Goal: Task Accomplishment & Management: Manage account settings

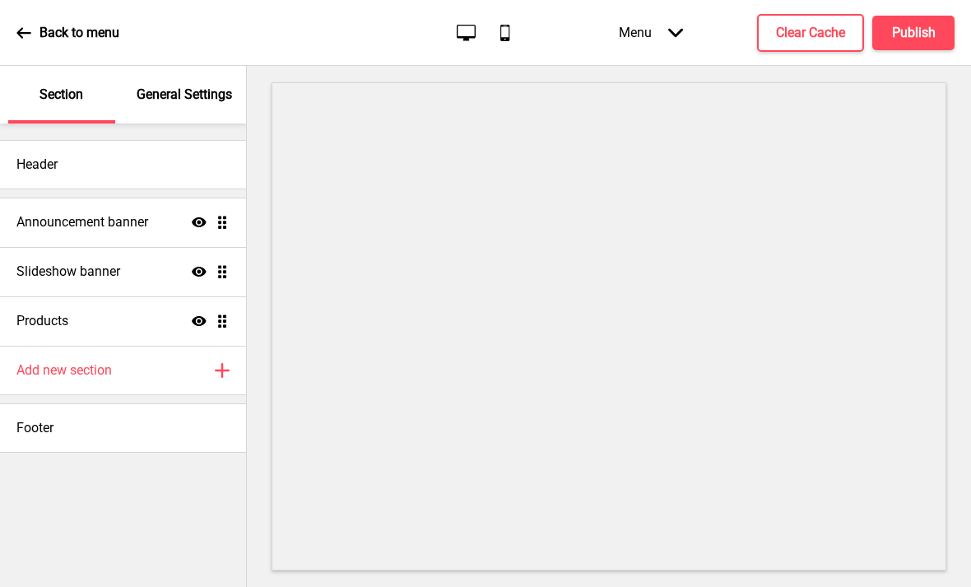
click at [165, 221] on div "Announcement banner Show Drag" at bounding box center [123, 222] width 246 height 49
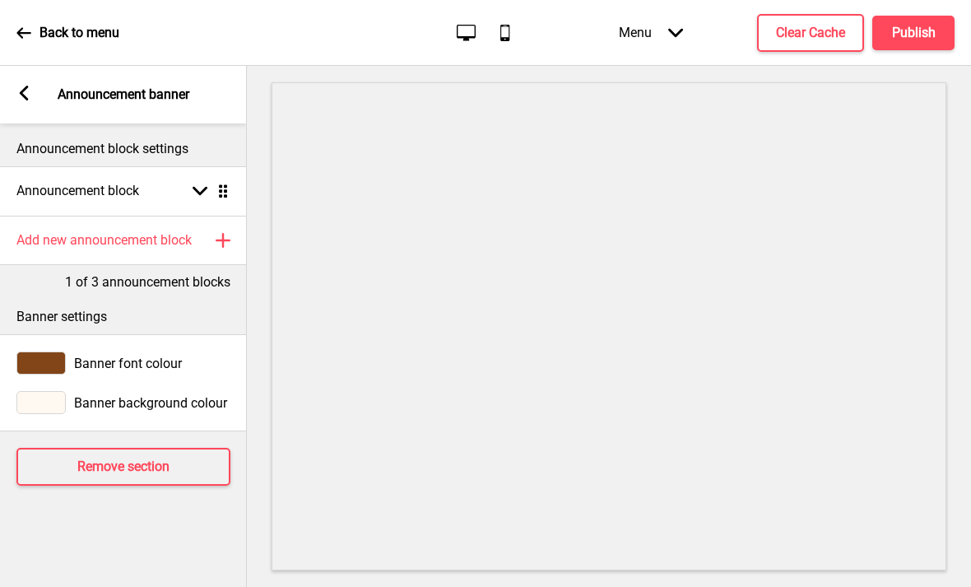
click at [31, 91] on rect at bounding box center [23, 93] width 15 height 15
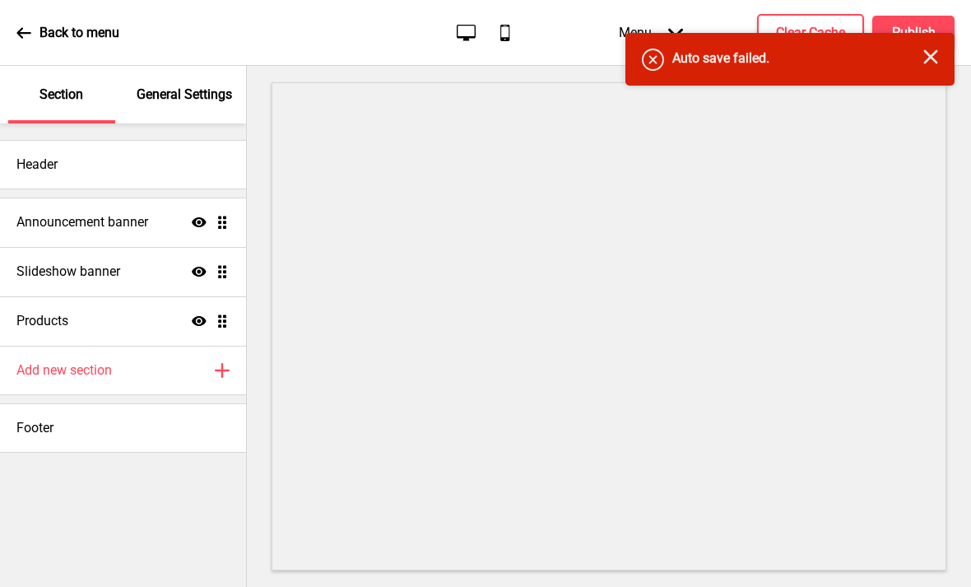
click at [931, 77] on div "Error Auto save failed. Close" at bounding box center [790, 59] width 329 height 53
click at [100, 217] on h4 "Announcement banner" at bounding box center [82, 222] width 132 height 18
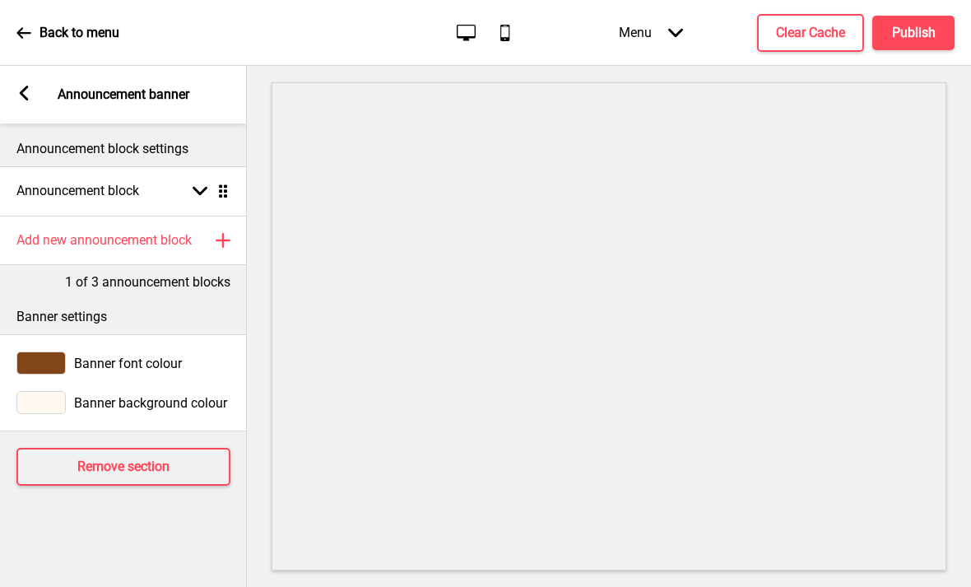
click at [114, 177] on div "Announcement block Arrow down Drag" at bounding box center [123, 190] width 247 height 49
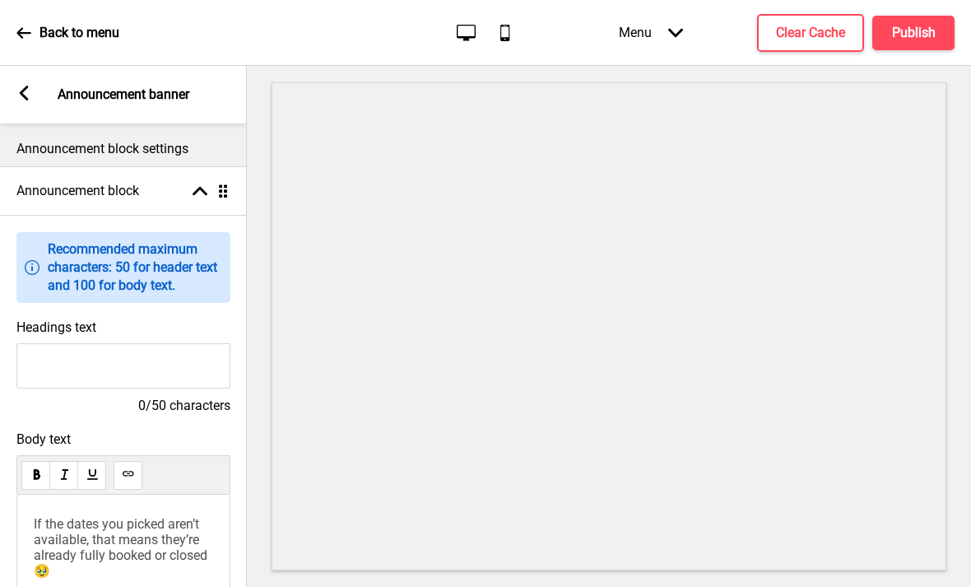
click at [30, 88] on rect at bounding box center [23, 93] width 15 height 15
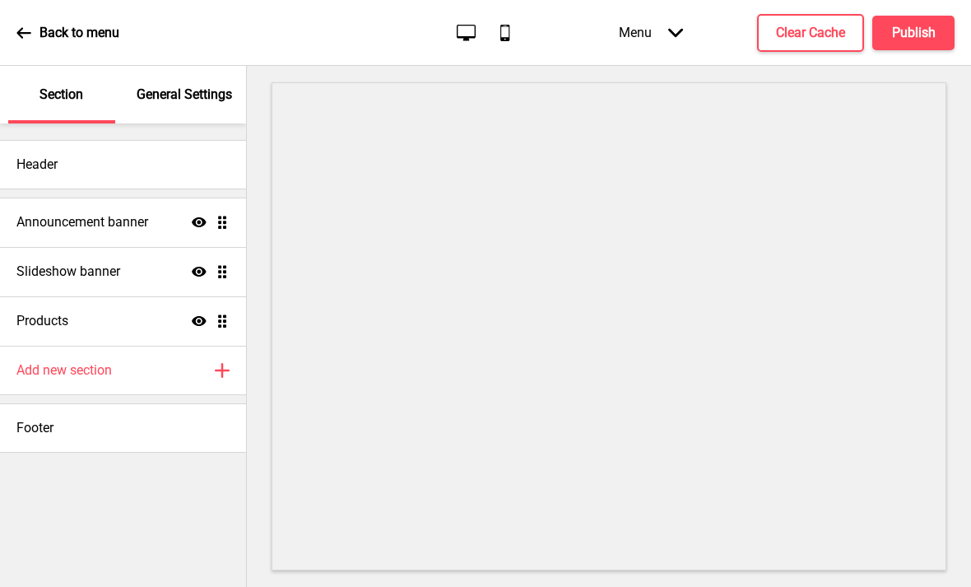
click at [105, 221] on h4 "Announcement banner" at bounding box center [82, 222] width 132 height 18
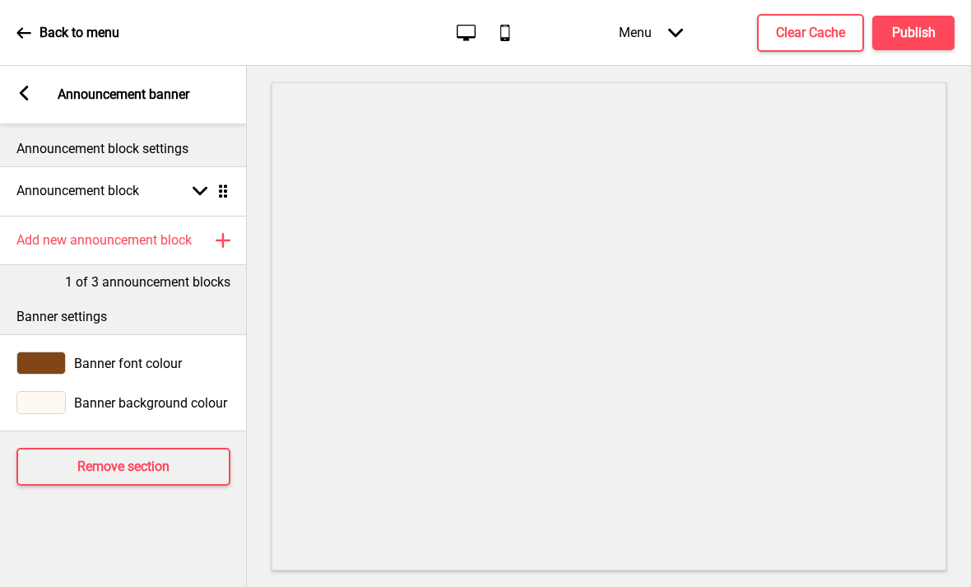
click at [30, 86] on rect at bounding box center [23, 93] width 15 height 15
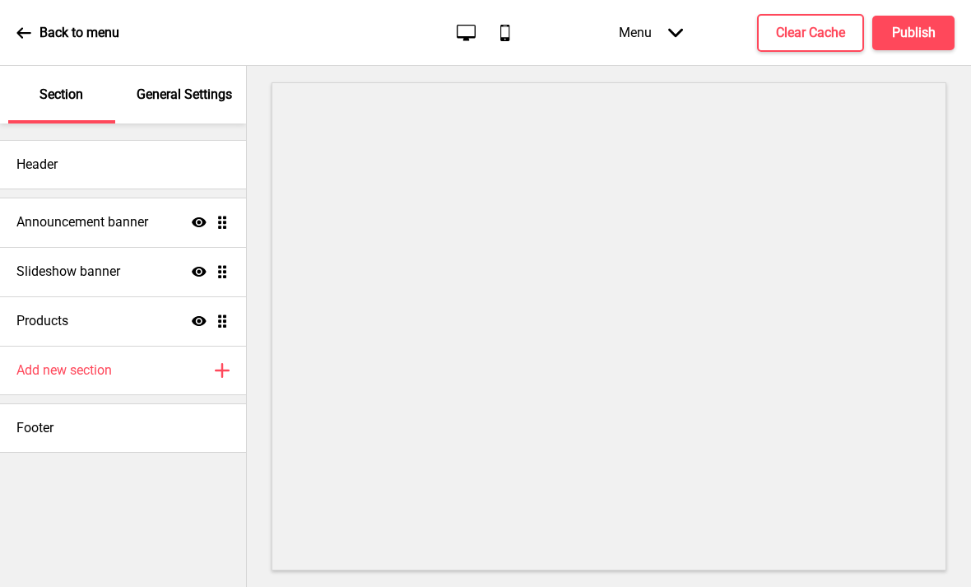
click at [103, 236] on div "Announcement banner Show Drag" at bounding box center [123, 222] width 246 height 49
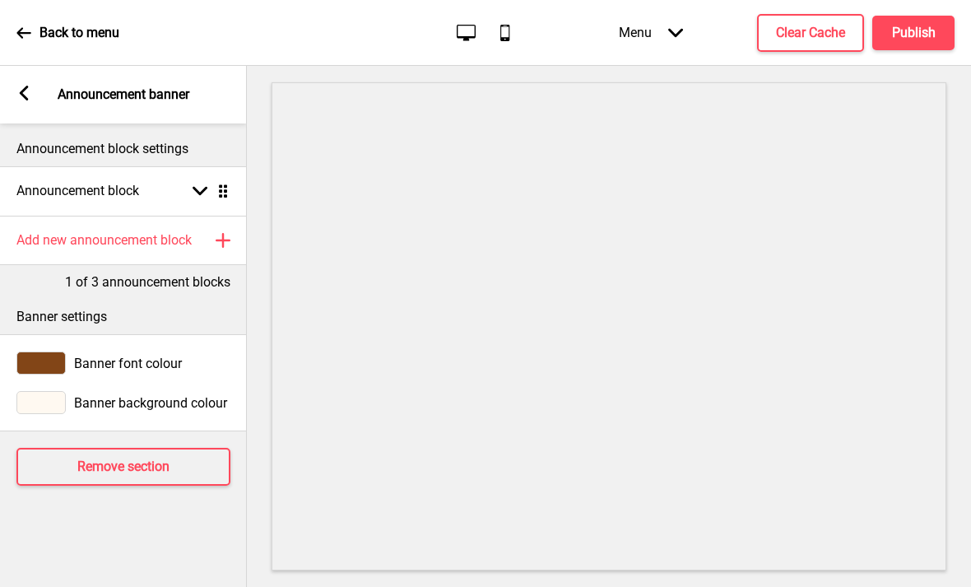
click at [95, 194] on h4 "Announcement block" at bounding box center [77, 191] width 123 height 18
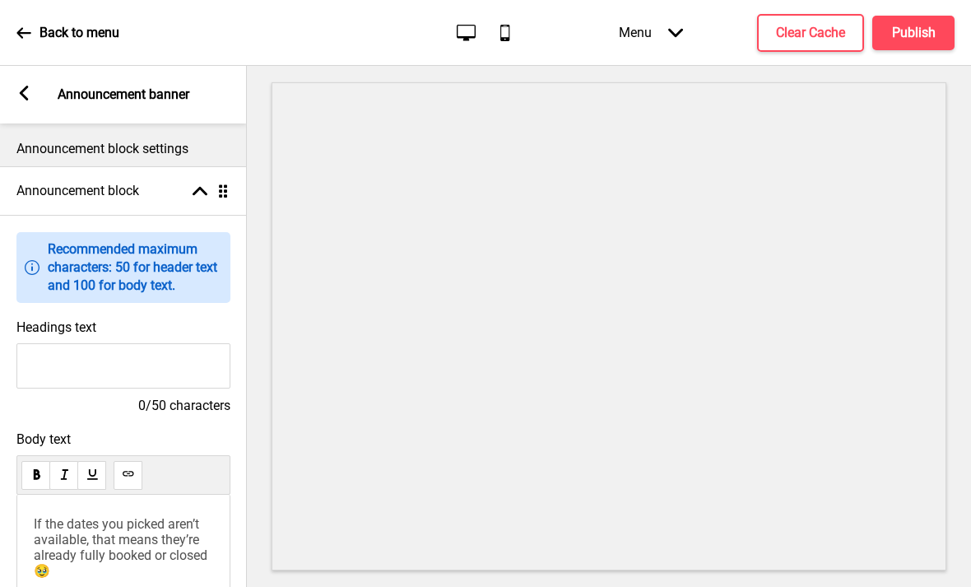
click at [21, 86] on rect at bounding box center [23, 93] width 15 height 15
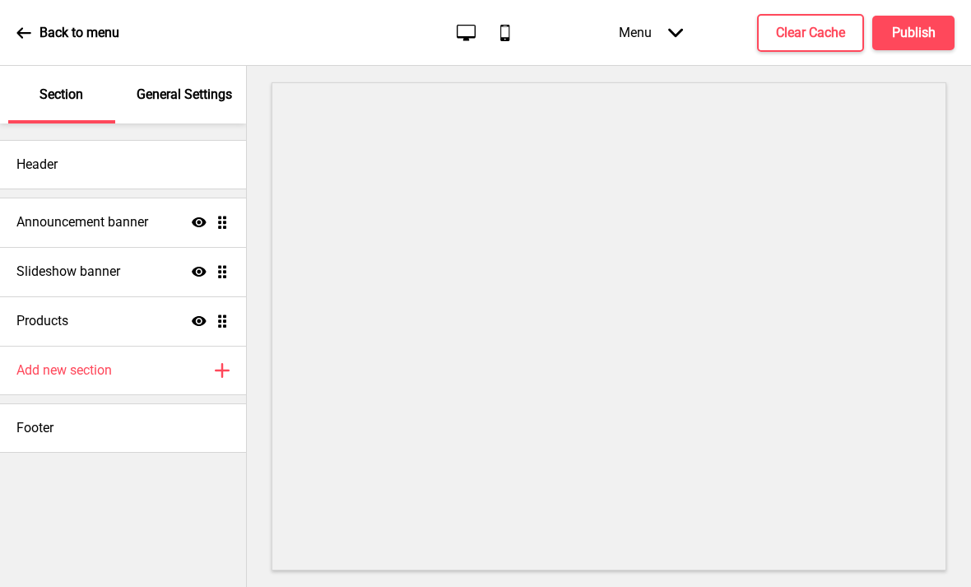
click at [79, 253] on div "Slideshow banner Show Drag" at bounding box center [123, 271] width 246 height 49
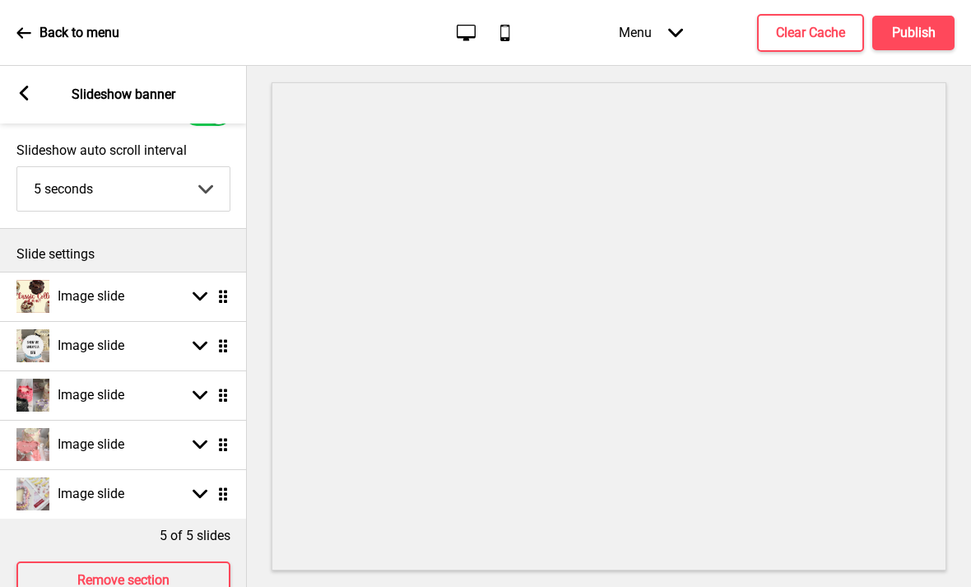
scroll to position [72, 0]
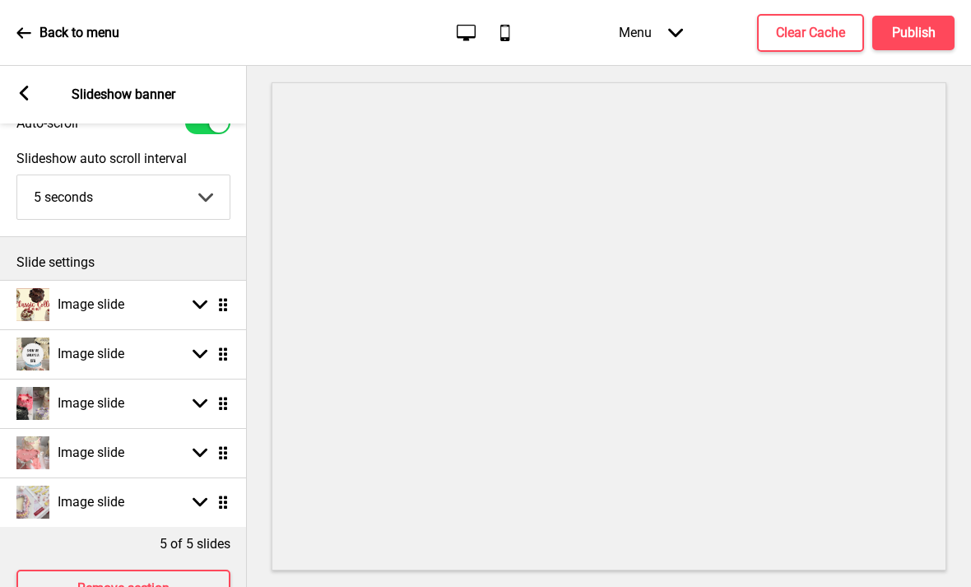
click at [198, 356] on icon at bounding box center [200, 354] width 15 height 9
select select "right"
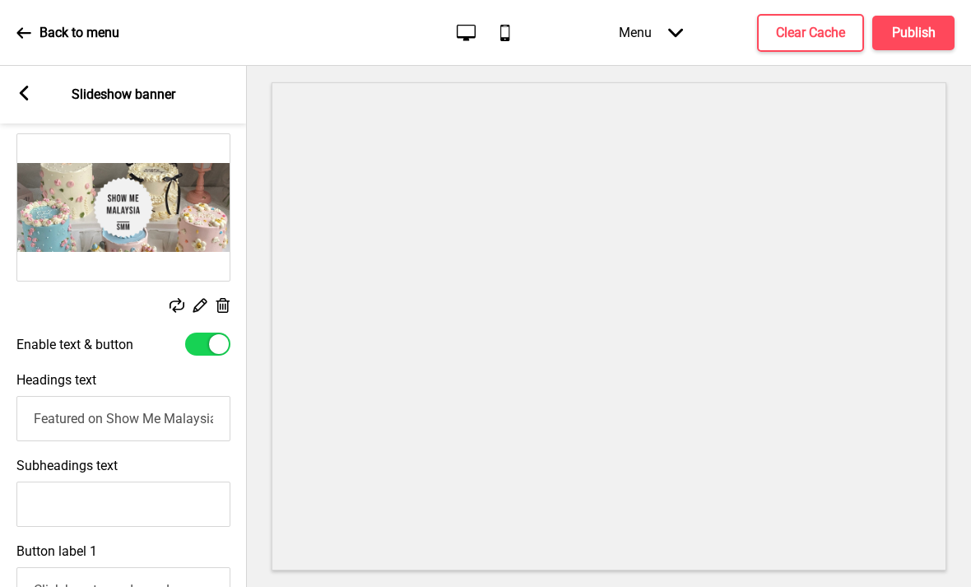
scroll to position [239, 0]
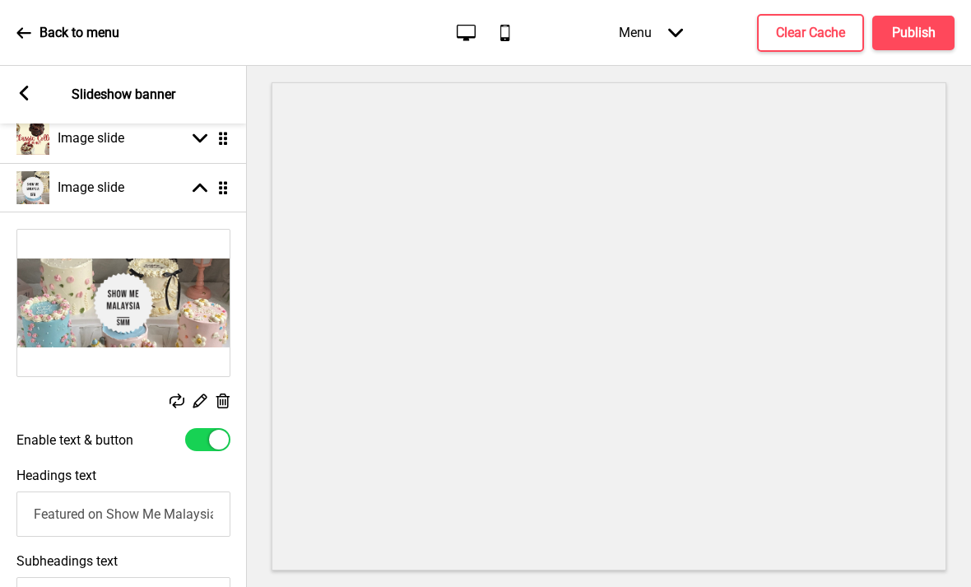
click at [203, 196] on div "Image slide Arrow up Drag" at bounding box center [123, 187] width 247 height 49
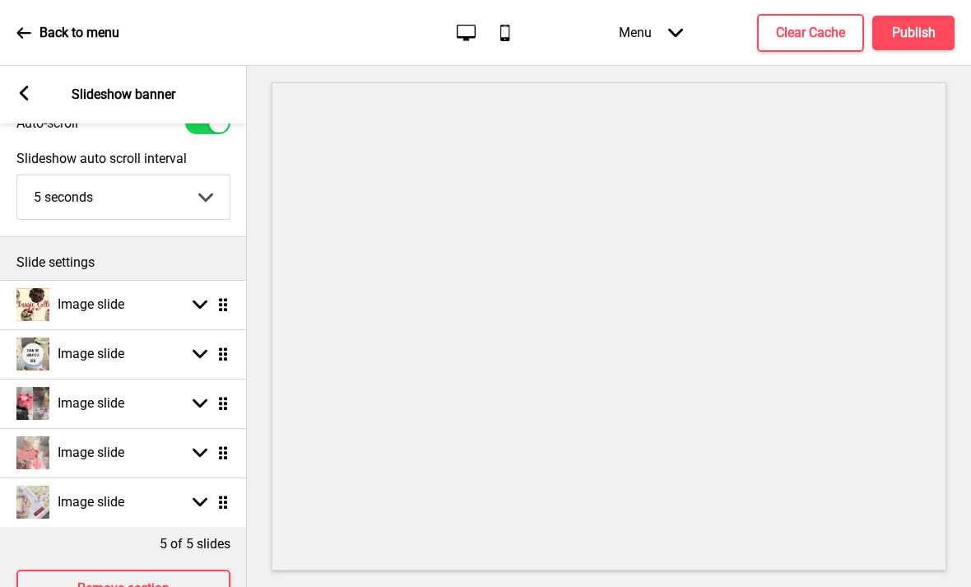
scroll to position [72, 0]
click at [202, 356] on icon at bounding box center [200, 354] width 15 height 9
select select "right"
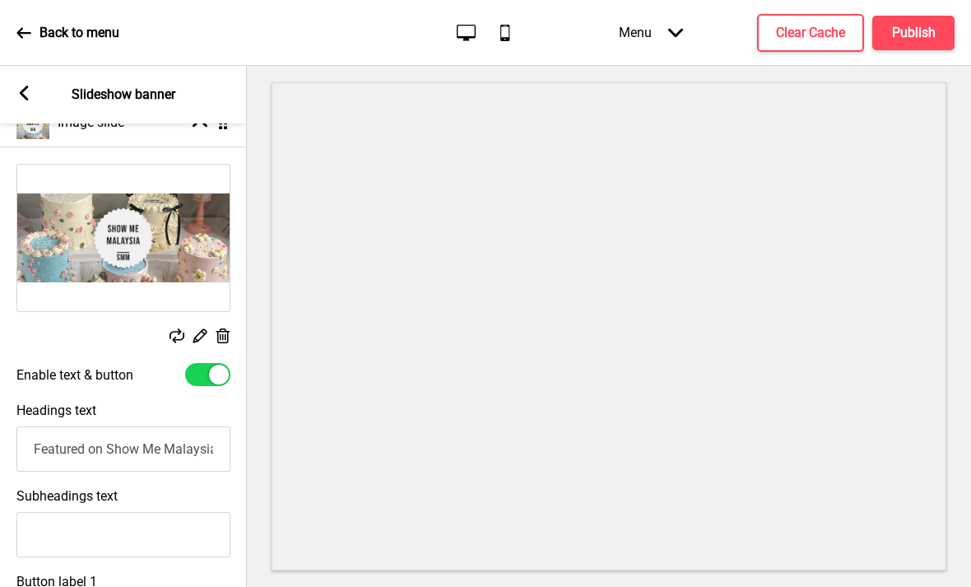
scroll to position [348, 0]
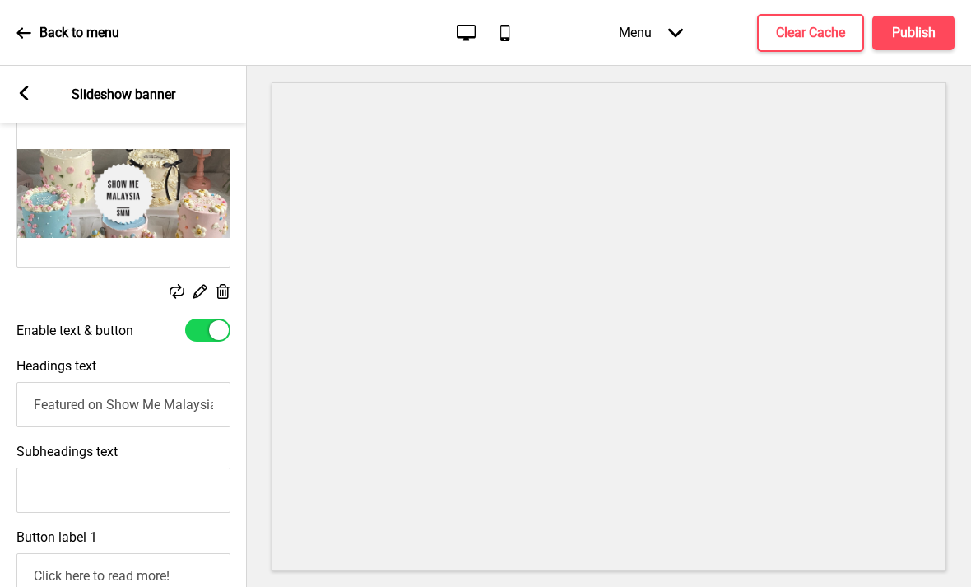
click at [225, 295] on icon at bounding box center [223, 291] width 14 height 15
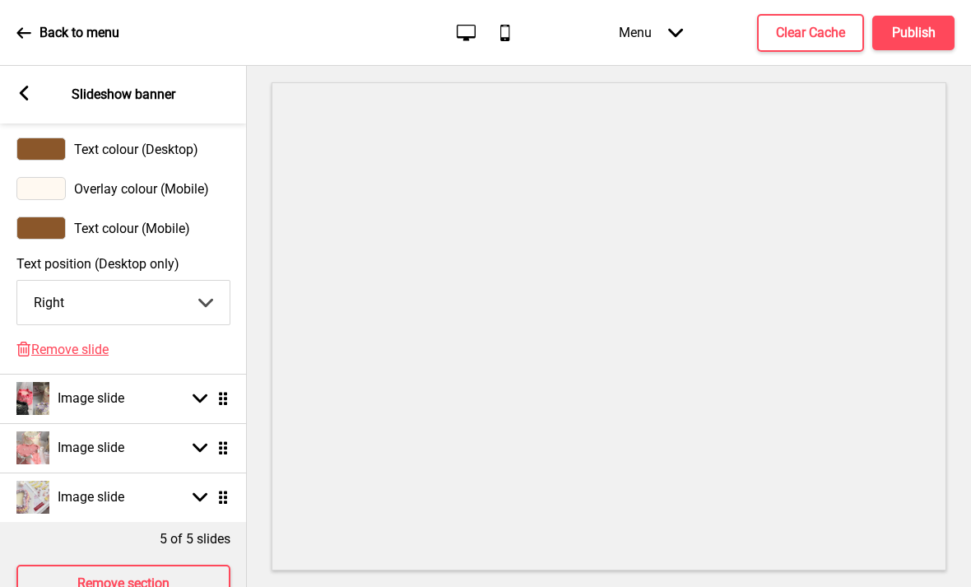
click at [91, 357] on span "Remove slide" at bounding box center [69, 350] width 77 height 16
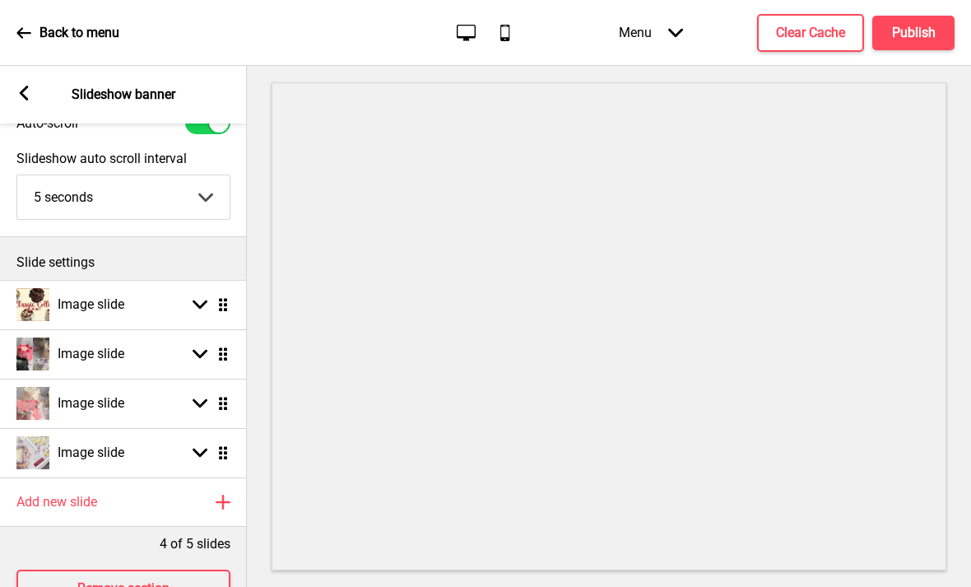
click at [30, 100] on rect at bounding box center [23, 93] width 15 height 15
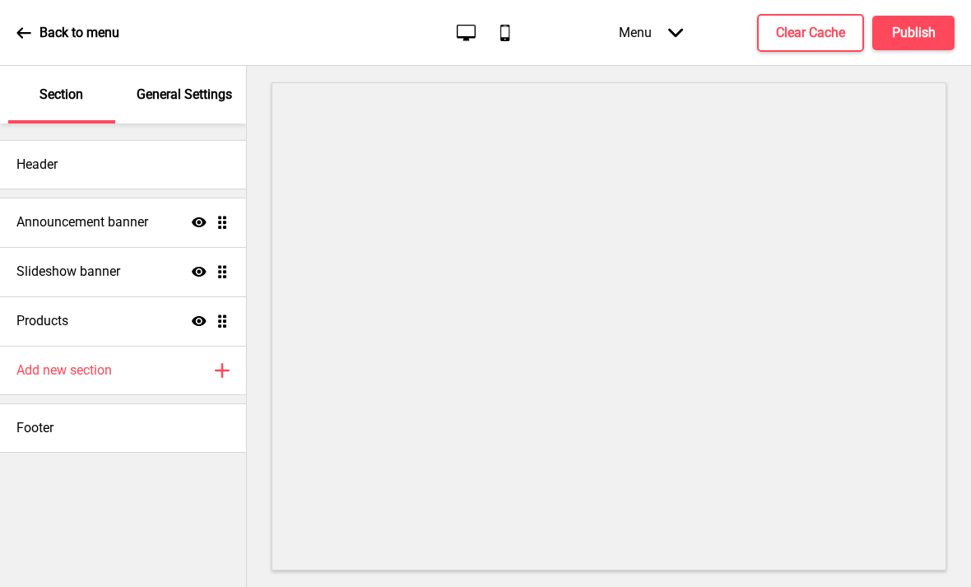
click at [203, 105] on div "General Settings" at bounding box center [185, 95] width 107 height 58
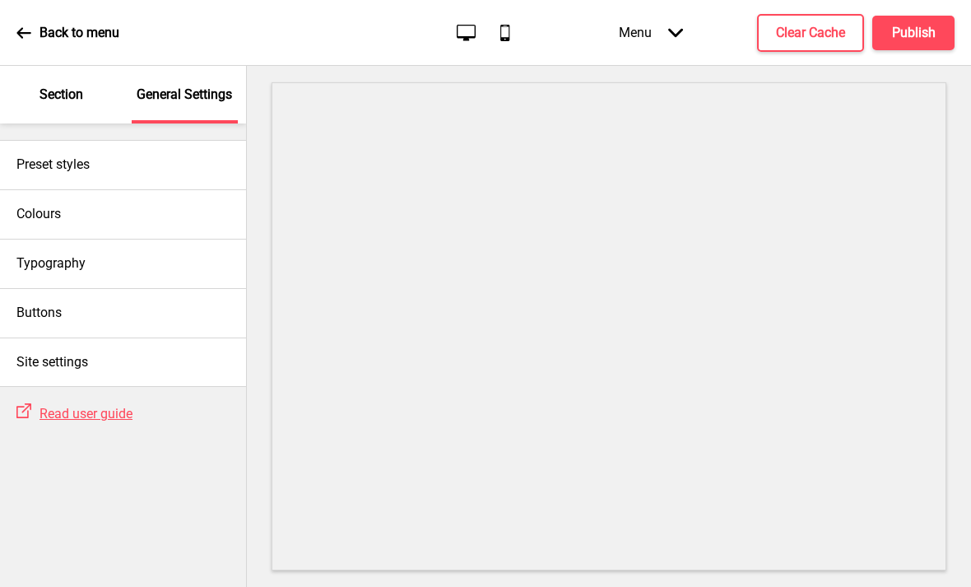
click at [37, 102] on div "Section" at bounding box center [61, 95] width 107 height 58
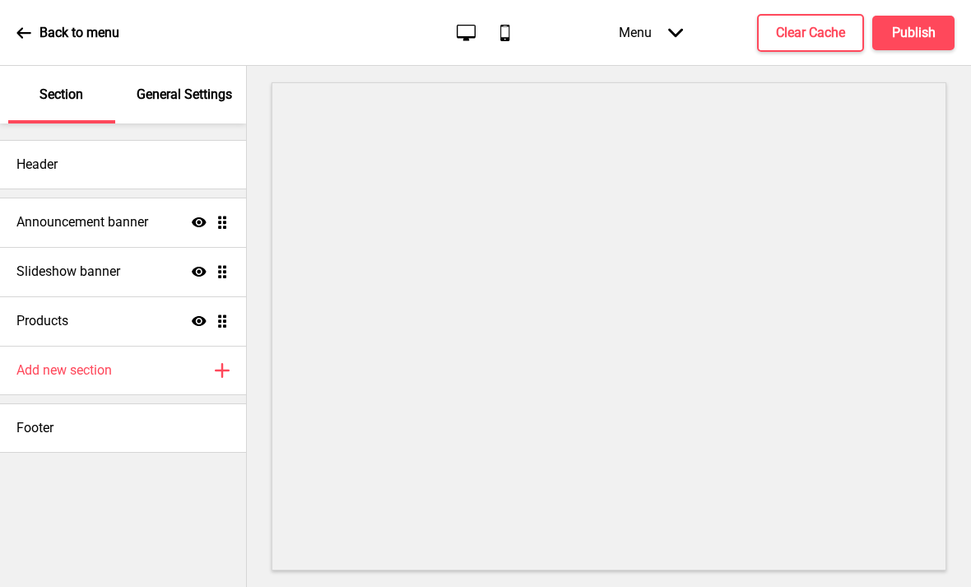
click at [34, 26] on div "Back to menu" at bounding box center [67, 33] width 103 height 44
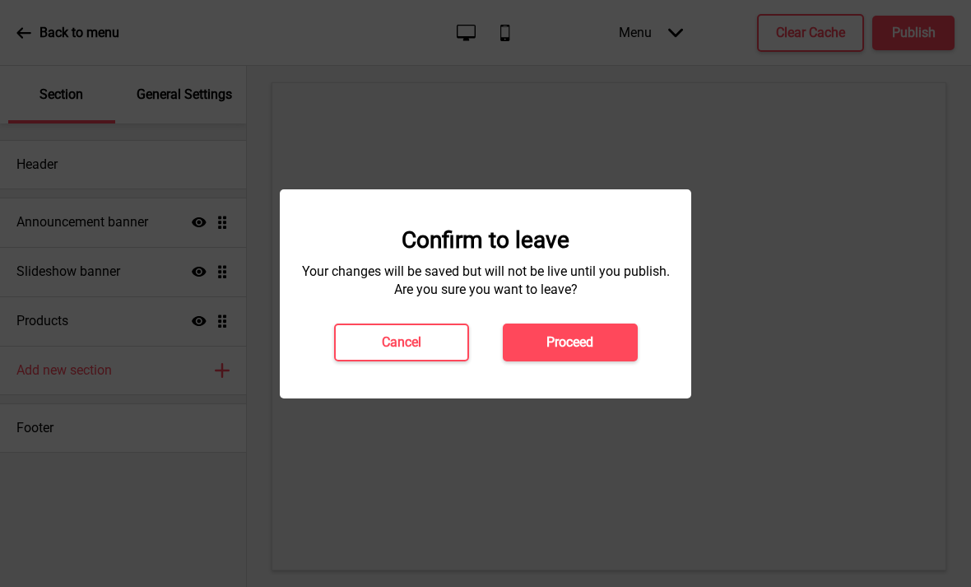
click at [446, 341] on button "Cancel" at bounding box center [401, 342] width 135 height 38
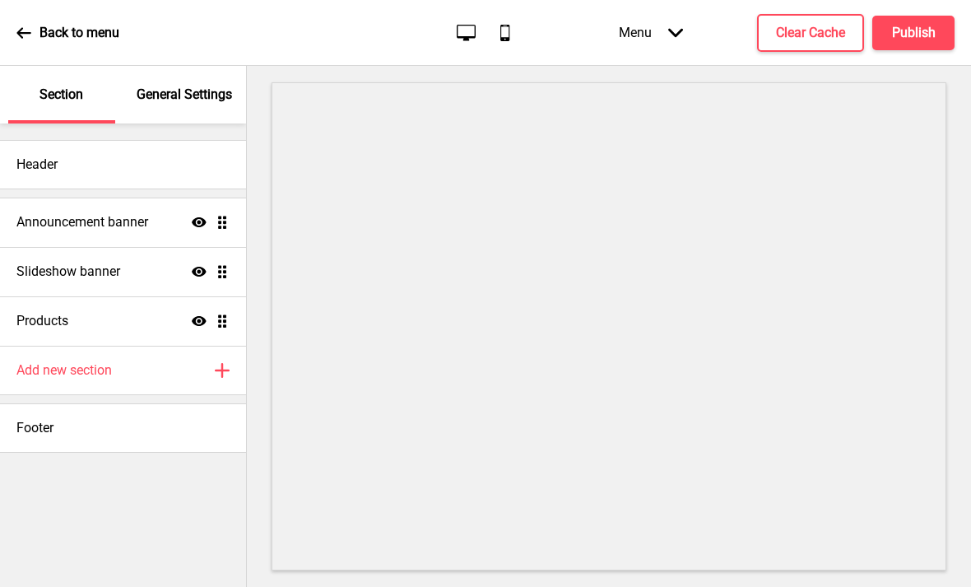
click at [890, 26] on button "Publish" at bounding box center [913, 33] width 82 height 35
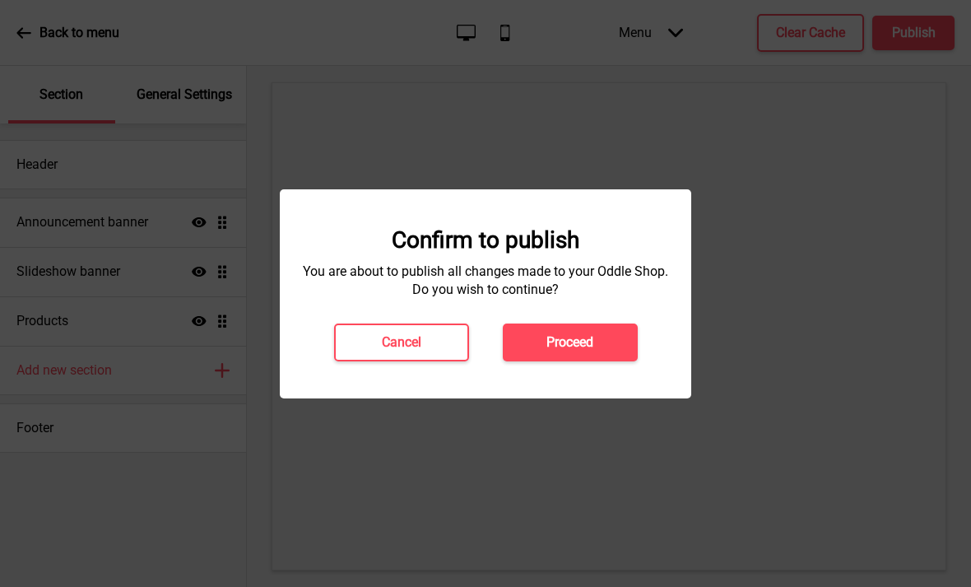
click at [578, 351] on button "Proceed" at bounding box center [570, 342] width 135 height 38
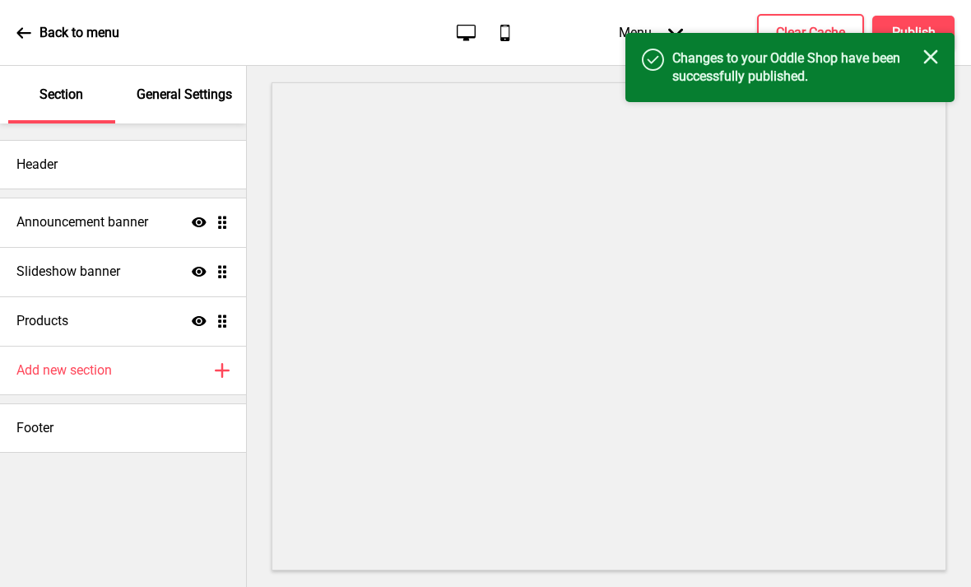
click at [32, 39] on div "Back to menu" at bounding box center [67, 33] width 103 height 44
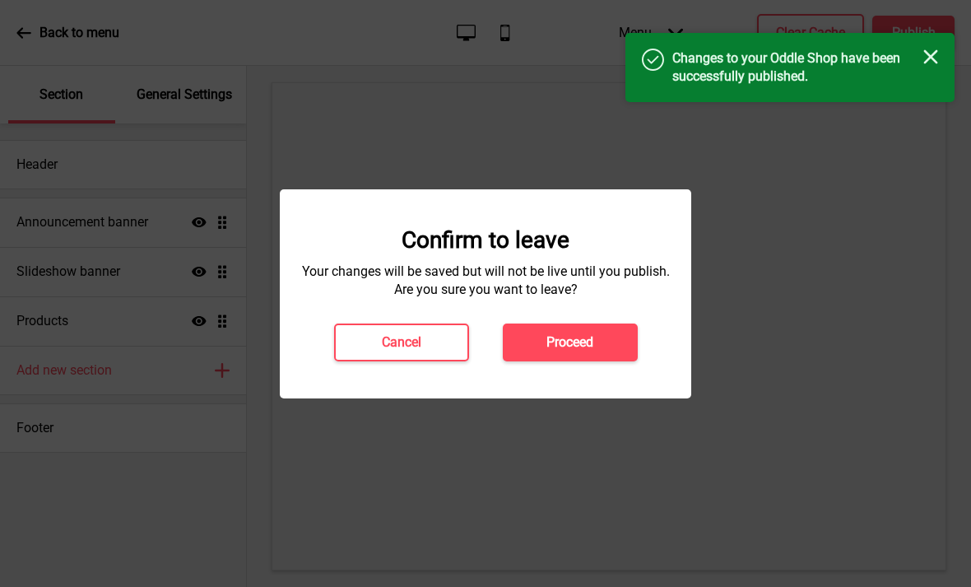
click at [588, 341] on h4 "Proceed" at bounding box center [569, 342] width 47 height 18
